Goal: Information Seeking & Learning: Check status

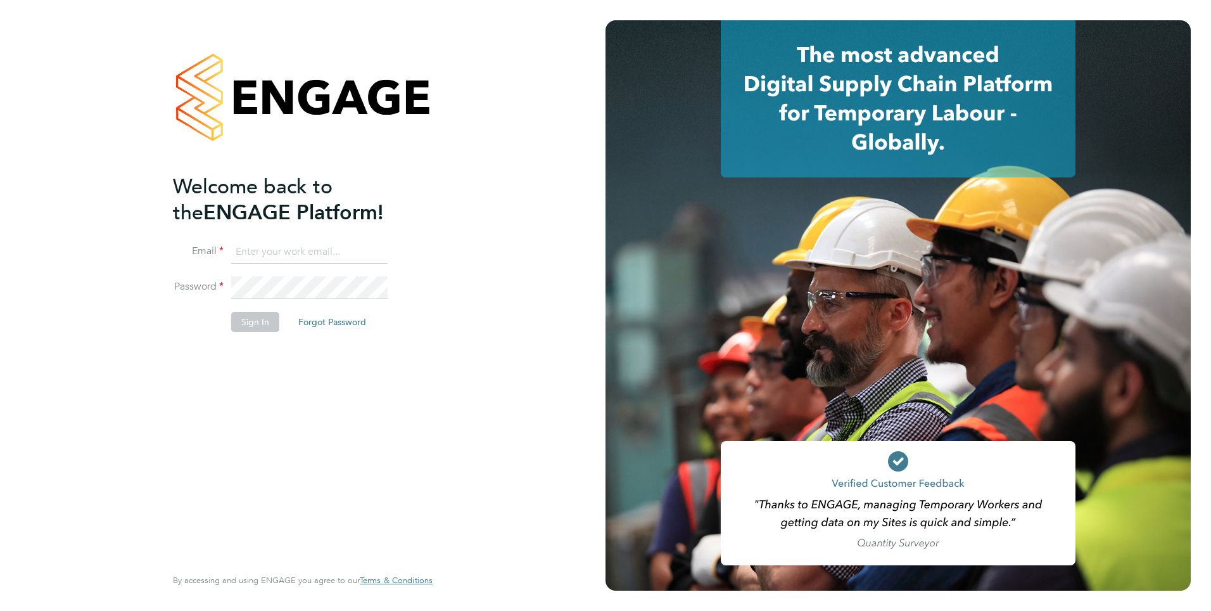
type input "mahnaz.asgari@ncclondon.ac.uk"
click at [259, 323] on button "Sign In" at bounding box center [255, 322] width 48 height 20
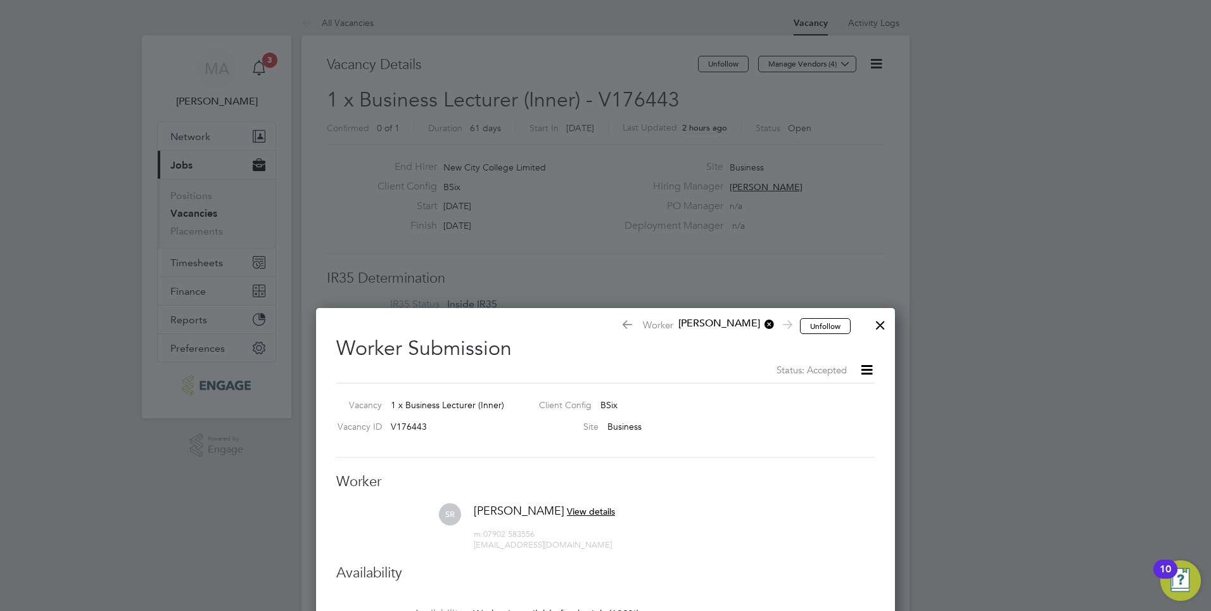
click at [885, 323] on div at bounding box center [880, 321] width 23 height 23
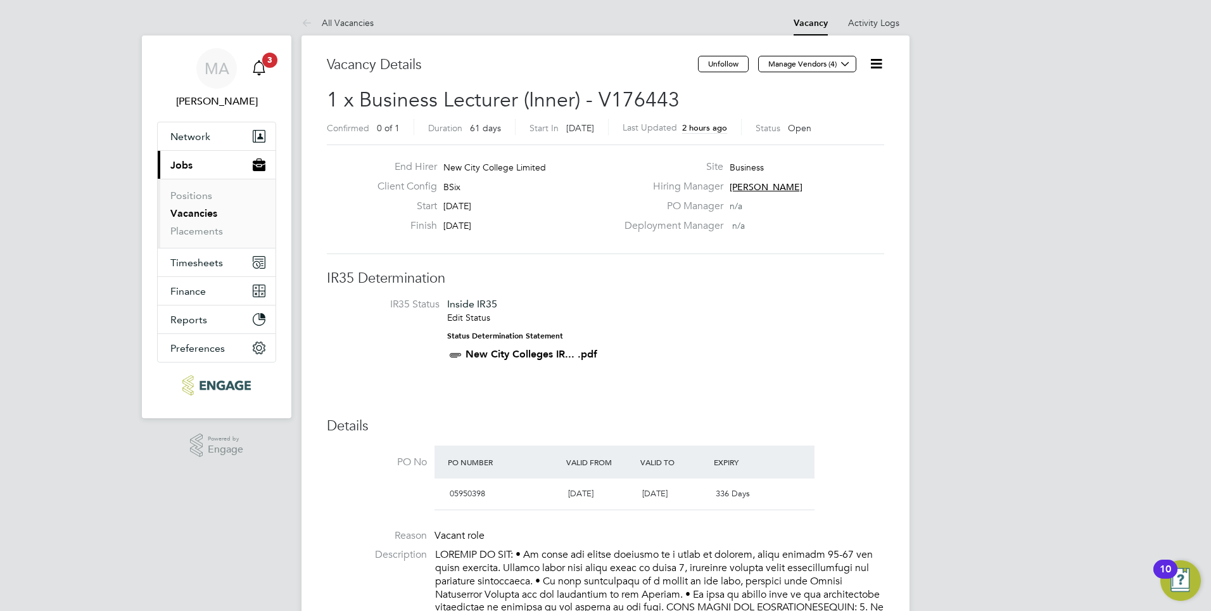
click at [262, 73] on icon "Main navigation" at bounding box center [259, 67] width 15 height 15
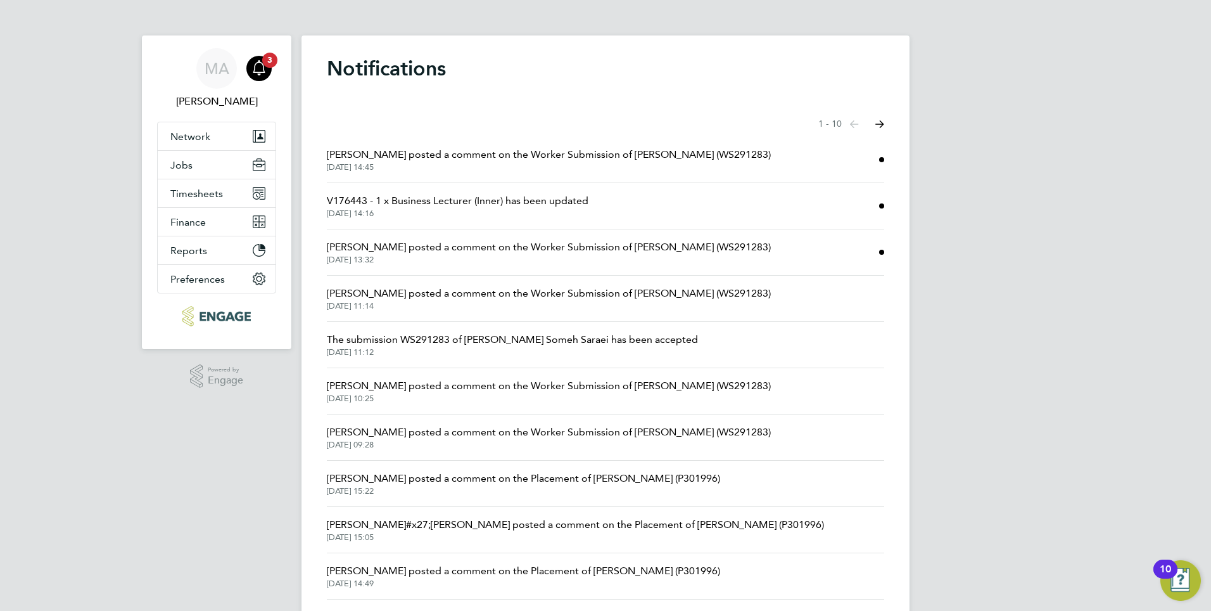
click at [521, 150] on span "[PERSON_NAME] posted a comment on the Worker Submission of [PERSON_NAME] (WS291…" at bounding box center [549, 154] width 444 height 15
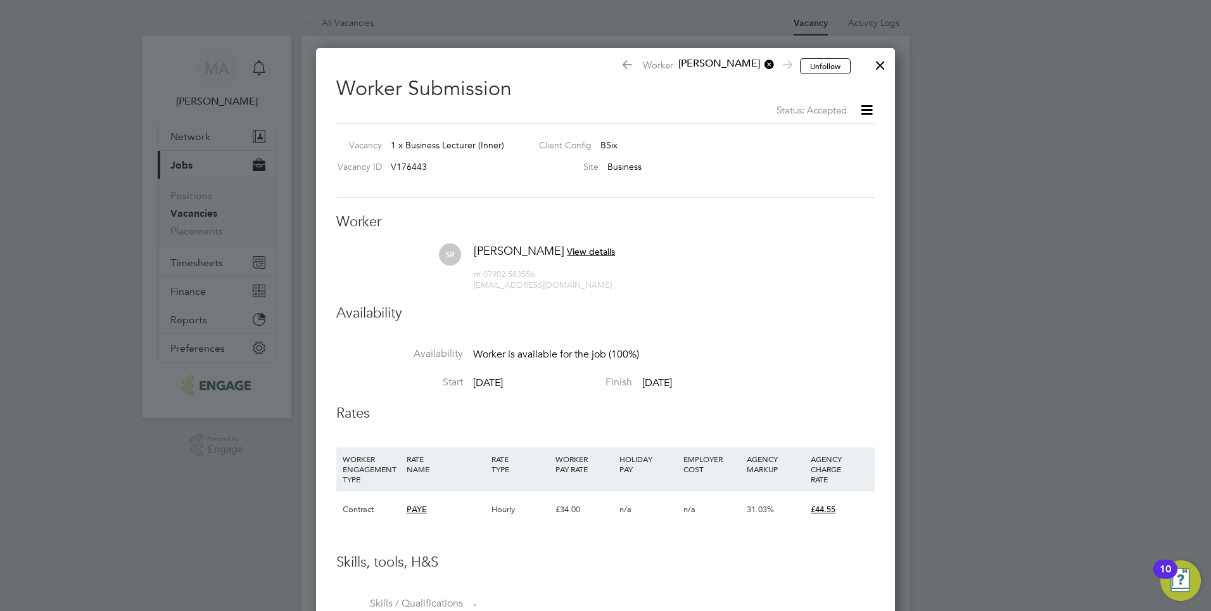
click at [884, 62] on div at bounding box center [880, 62] width 23 height 23
